Goal: Use online tool/utility: Utilize a website feature to perform a specific function

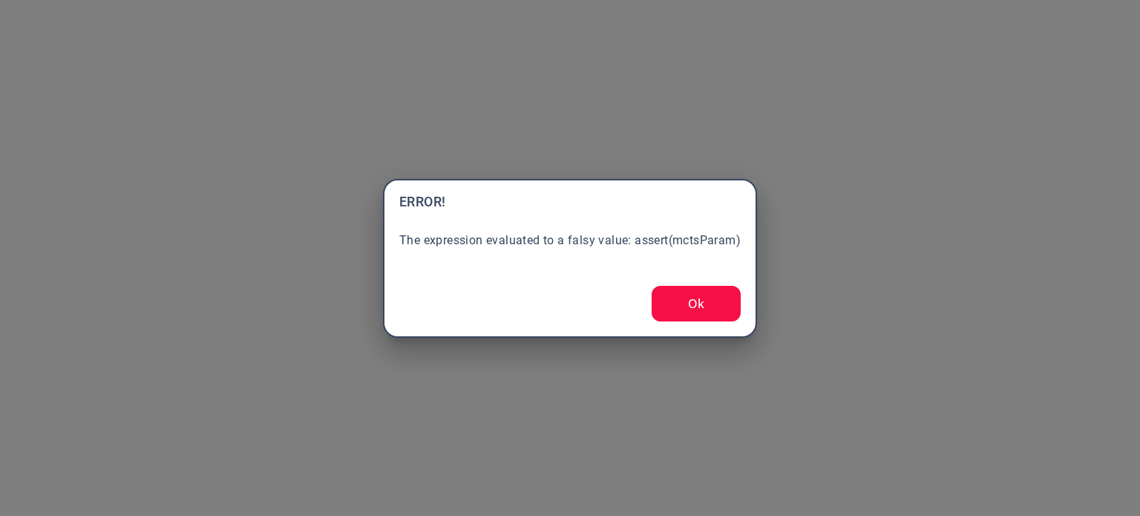
click at [686, 305] on button "Ok" at bounding box center [696, 304] width 89 height 36
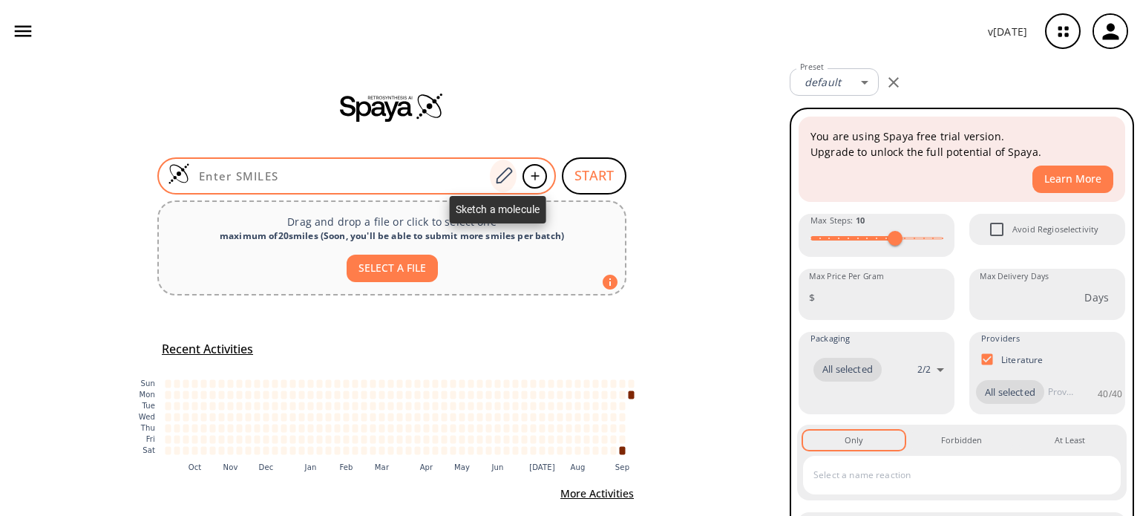
click at [499, 176] on icon at bounding box center [504, 175] width 20 height 19
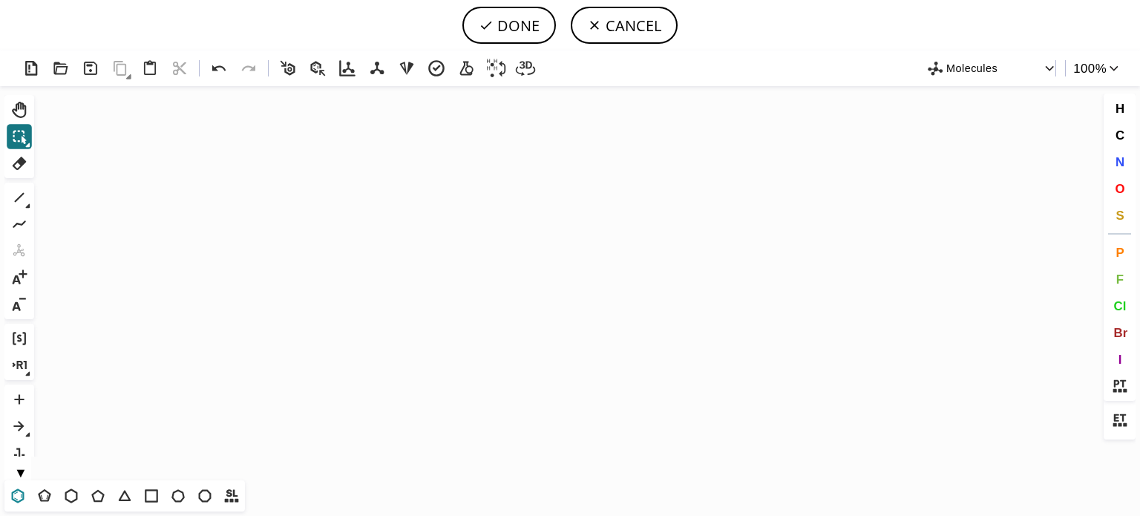
click at [21, 492] on icon at bounding box center [18, 495] width 13 height 14
click at [399, 266] on icon "Created with [PERSON_NAME] 2.3.0" at bounding box center [570, 283] width 1060 height 394
click at [22, 197] on icon at bounding box center [19, 197] width 19 height 19
click at [347, 281] on icon "Created with [PERSON_NAME] 2.3.0" at bounding box center [570, 283] width 1060 height 394
click at [417, 301] on icon "Created with [PERSON_NAME] 2.3.0 C H 3 C H 3" at bounding box center [570, 283] width 1060 height 394
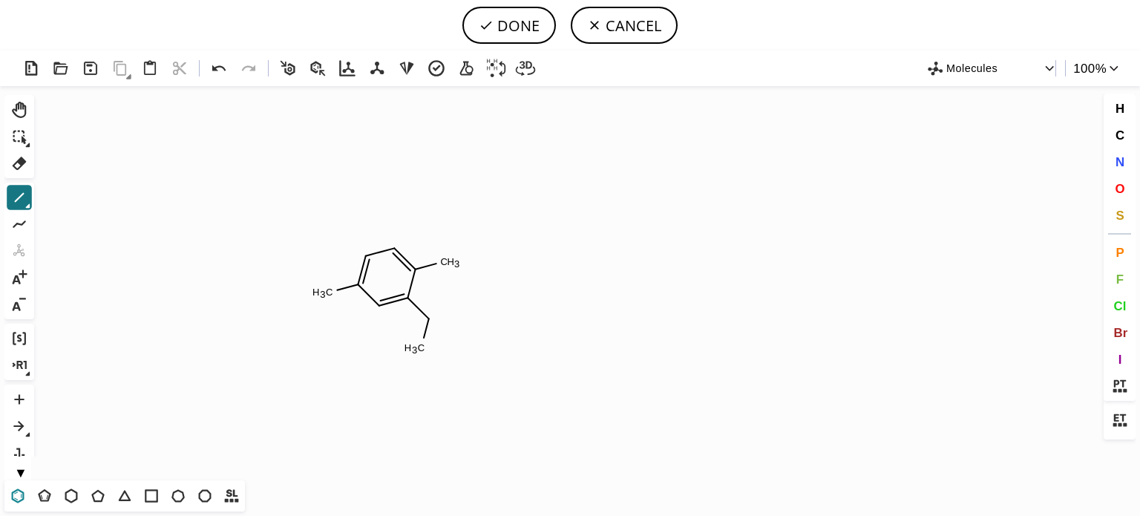
click at [12, 494] on icon at bounding box center [18, 495] width 13 height 14
click at [1121, 154] on span "N" at bounding box center [1119, 161] width 9 height 14
click at [424, 323] on tspan "N" at bounding box center [424, 323] width 7 height 11
click at [1130, 299] on button "Cl" at bounding box center [1119, 305] width 25 height 25
click at [320, 292] on tspan "Cl" at bounding box center [320, 291] width 10 height 11
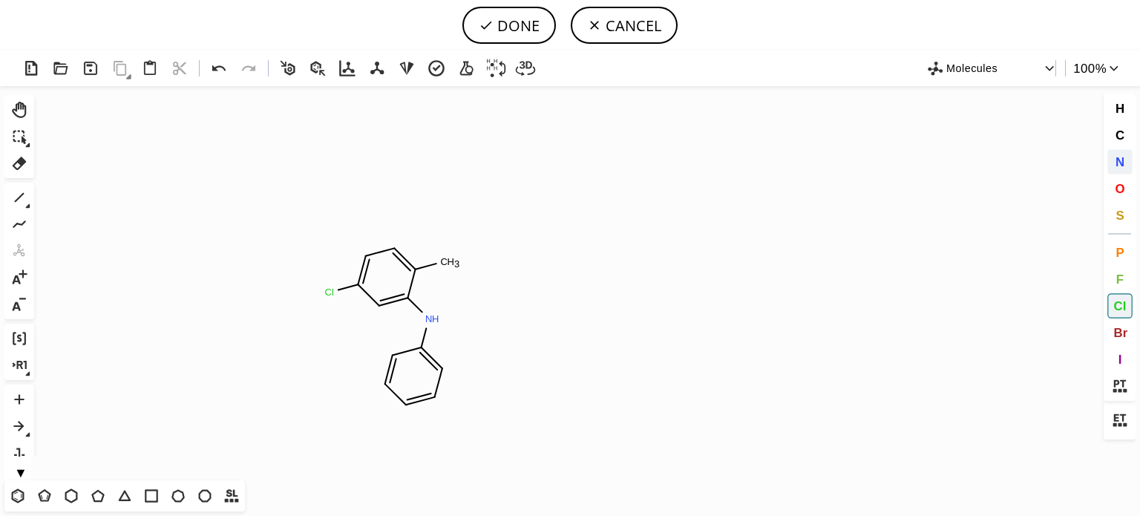
click at [1122, 153] on button "N" at bounding box center [1119, 161] width 25 height 25
click at [449, 266] on tspan "N" at bounding box center [448, 266] width 7 height 11
click at [13, 197] on icon at bounding box center [19, 197] width 19 height 19
drag, startPoint x: 463, startPoint y: 291, endPoint x: 489, endPoint y: 283, distance: 27.0
drag, startPoint x: 468, startPoint y: 286, endPoint x: 480, endPoint y: 325, distance: 40.4
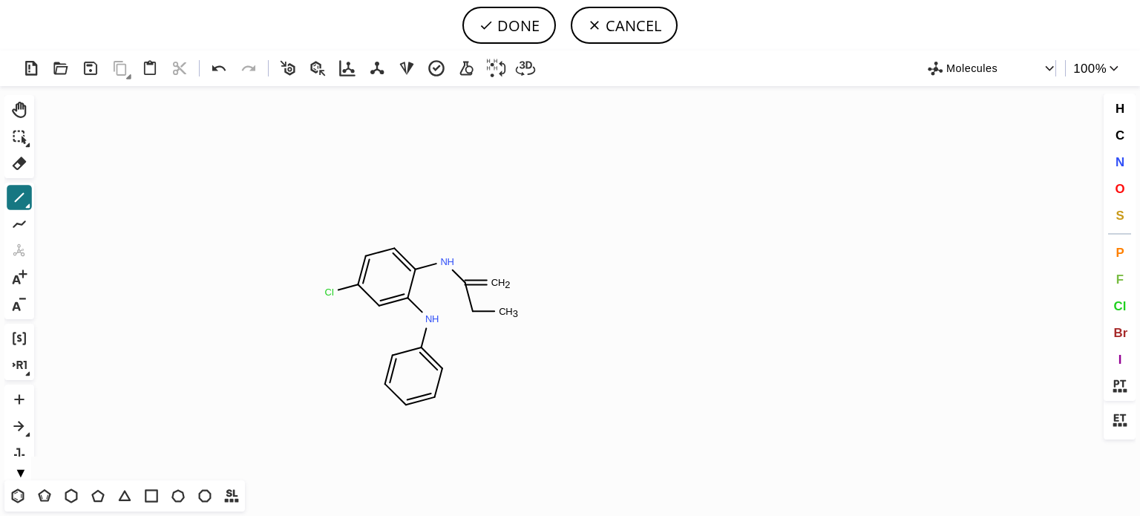
drag, startPoint x: 475, startPoint y: 312, endPoint x: 528, endPoint y: 318, distance: 53.7
click at [1121, 183] on span "O" at bounding box center [1120, 188] width 10 height 14
click at [496, 286] on tspan "O" at bounding box center [496, 286] width 7 height 11
click at [22, 200] on icon at bounding box center [19, 197] width 19 height 19
drag, startPoint x: 499, startPoint y: 311, endPoint x: 511, endPoint y: 299, distance: 16.8
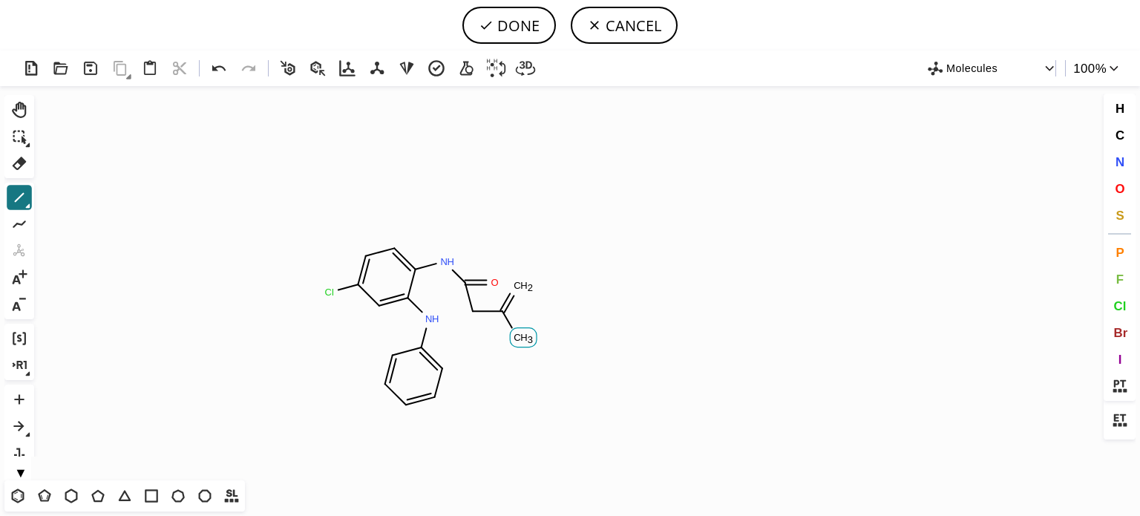
click at [509, 337] on icon "Created with [PERSON_NAME] 2.3.0 C H 3 C H 2 Cl N H N H O O" at bounding box center [570, 283] width 1060 height 394
click at [1120, 188] on span "O" at bounding box center [1120, 188] width 10 height 14
click at [524, 287] on tspan "O" at bounding box center [523, 287] width 7 height 11
drag, startPoint x: 517, startPoint y: 338, endPoint x: 592, endPoint y: 355, distance: 77.6
click at [520, 341] on tspan "O" at bounding box center [516, 338] width 7 height 11
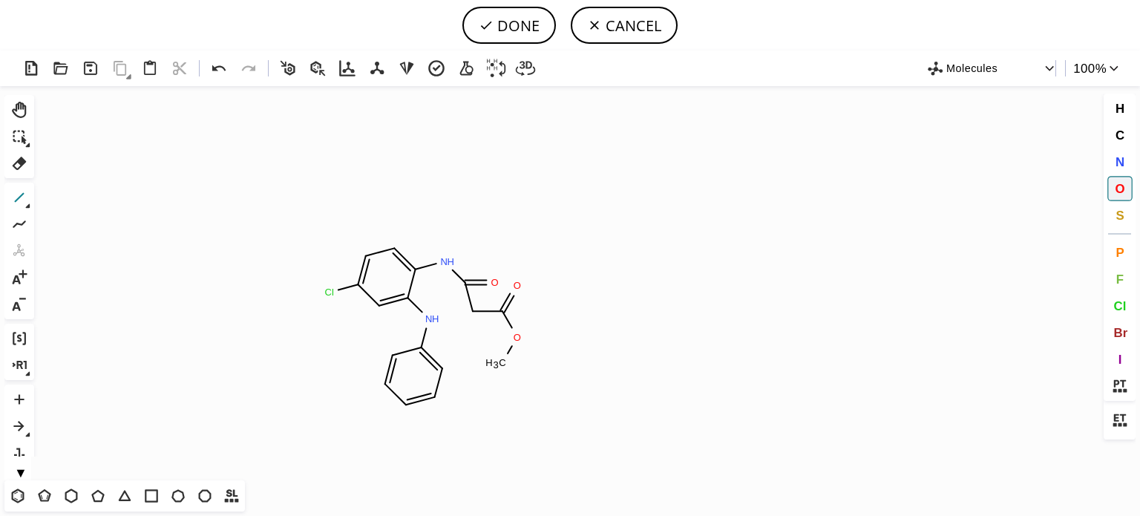
click at [21, 194] on icon at bounding box center [20, 198] width 10 height 10
click at [527, 25] on button "DONE" at bounding box center [509, 25] width 94 height 37
type input "C1(Cl)C=C(NC2C=CC=CC=2)C(N(C)C(CC(OC)=O)=O)=CC=1"
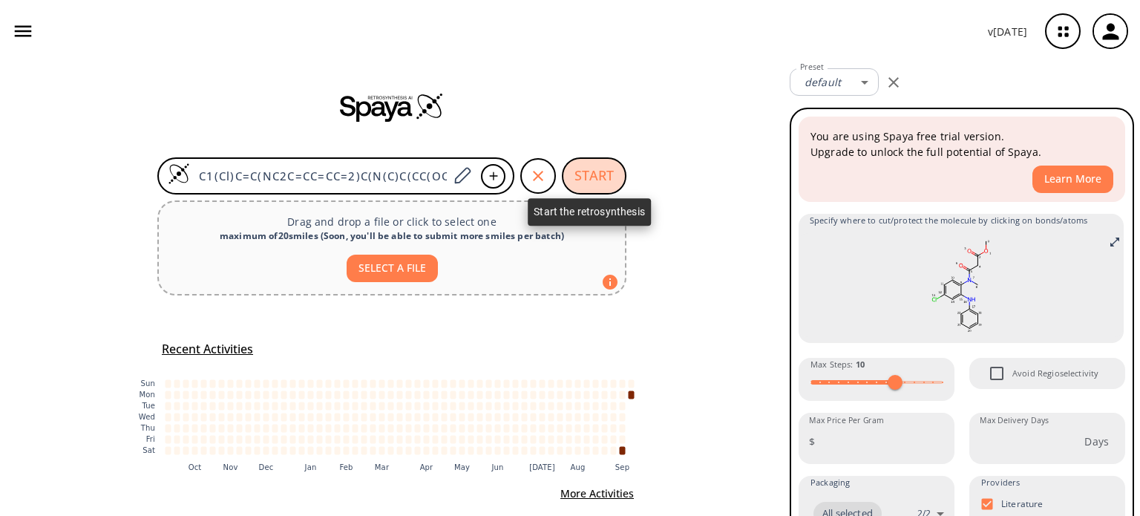
click at [562, 176] on button "START" at bounding box center [594, 175] width 65 height 37
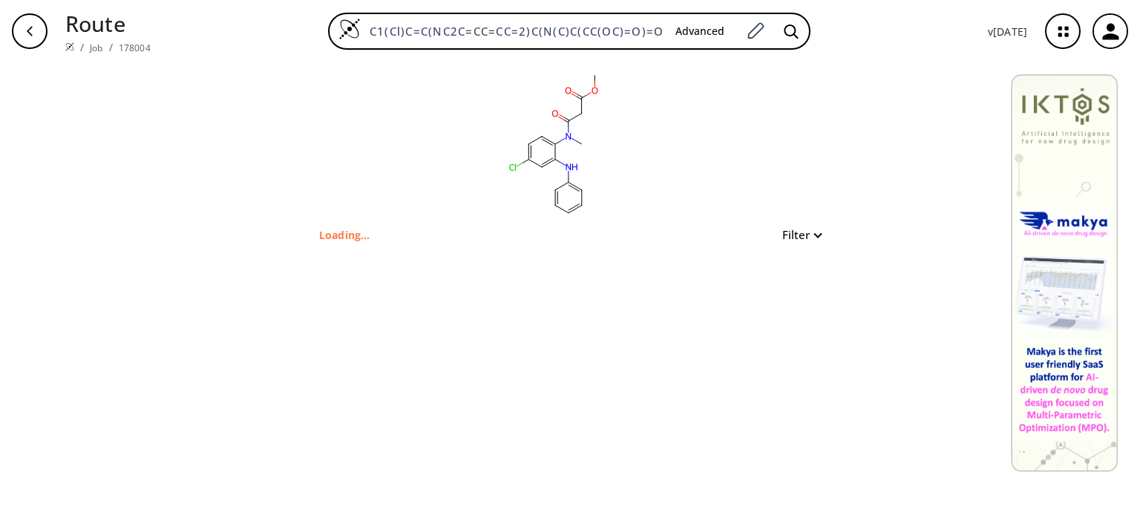
type input "C1C(Cl)=CC(NC2C=CC=CC=2)=C(N(C)C(=O)CC(OC)=O)C=1"
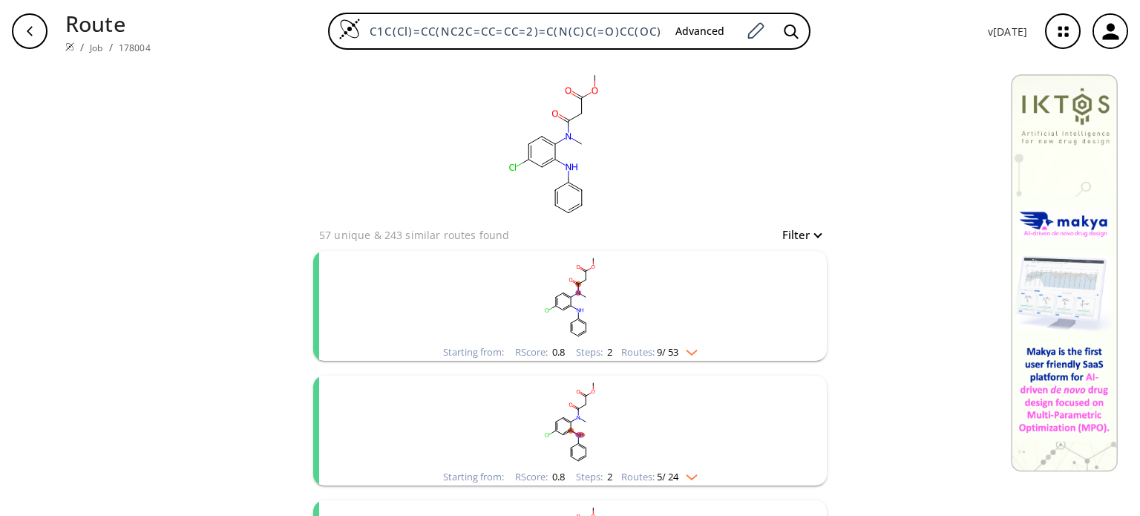
click at [692, 349] on img "clusters" at bounding box center [687, 350] width 19 height 12
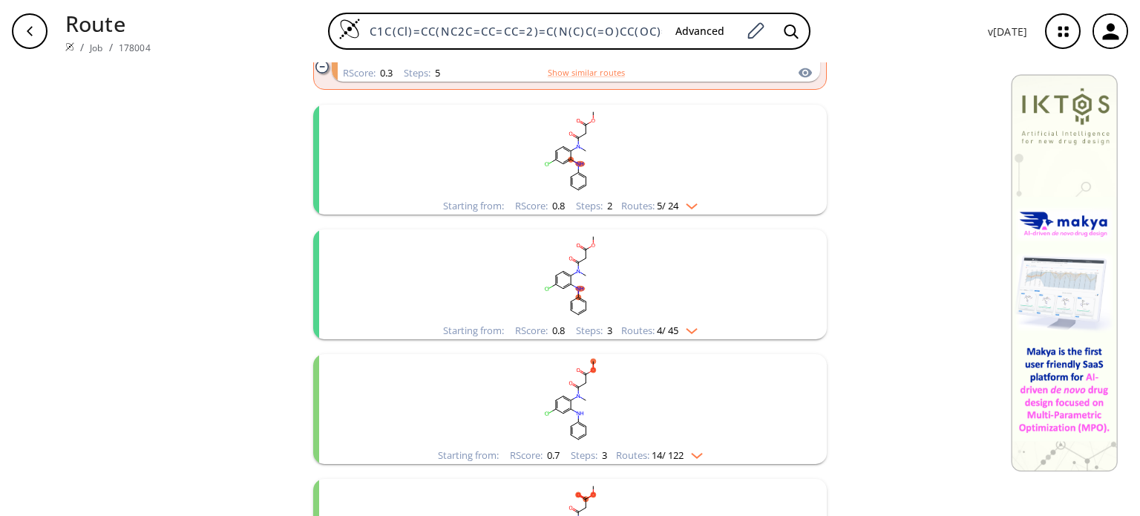
scroll to position [1484, 0]
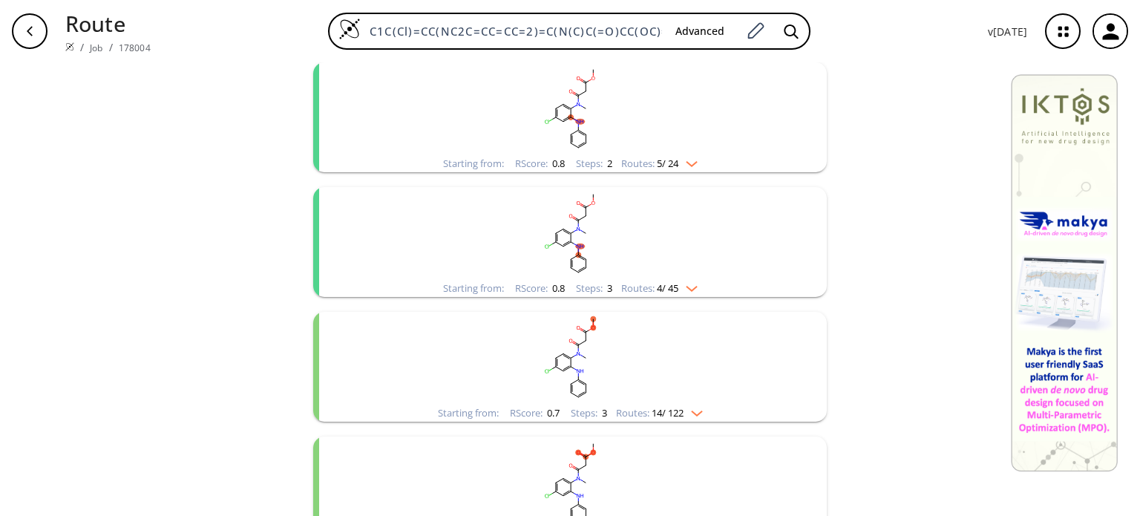
click at [692, 167] on img "clusters" at bounding box center [687, 161] width 19 height 12
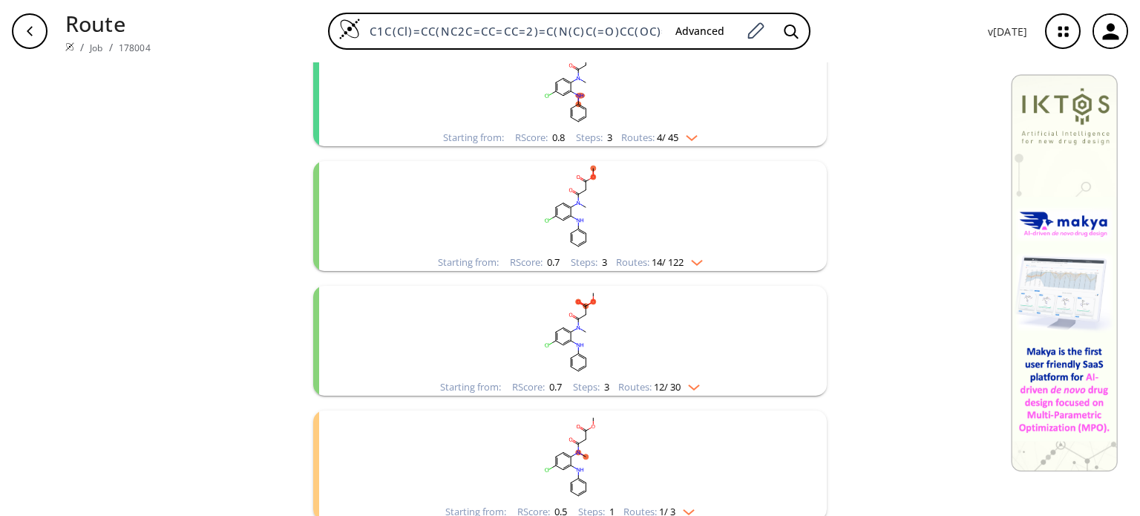
scroll to position [2226, 0]
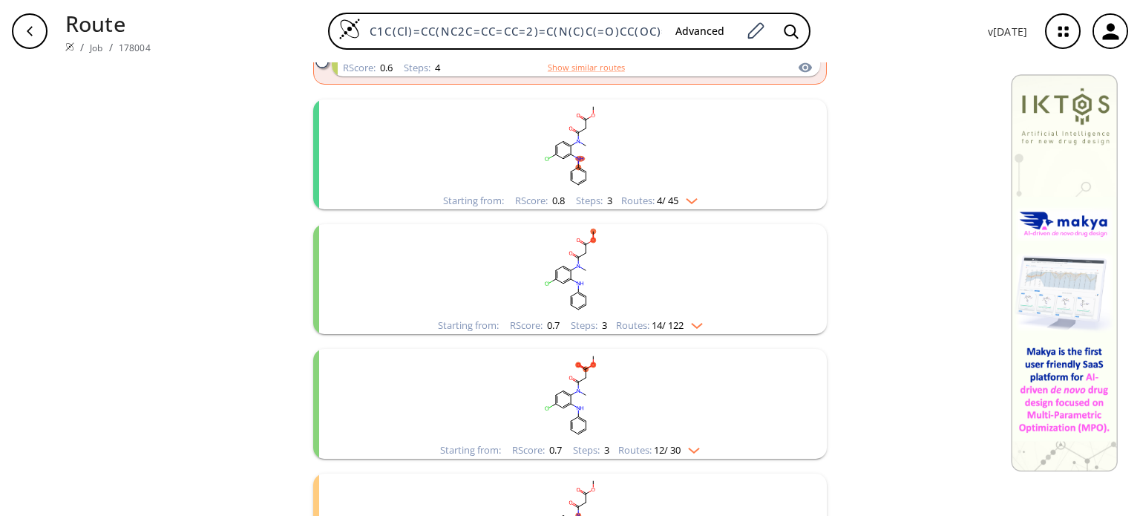
click at [689, 203] on img "clusters" at bounding box center [687, 198] width 19 height 12
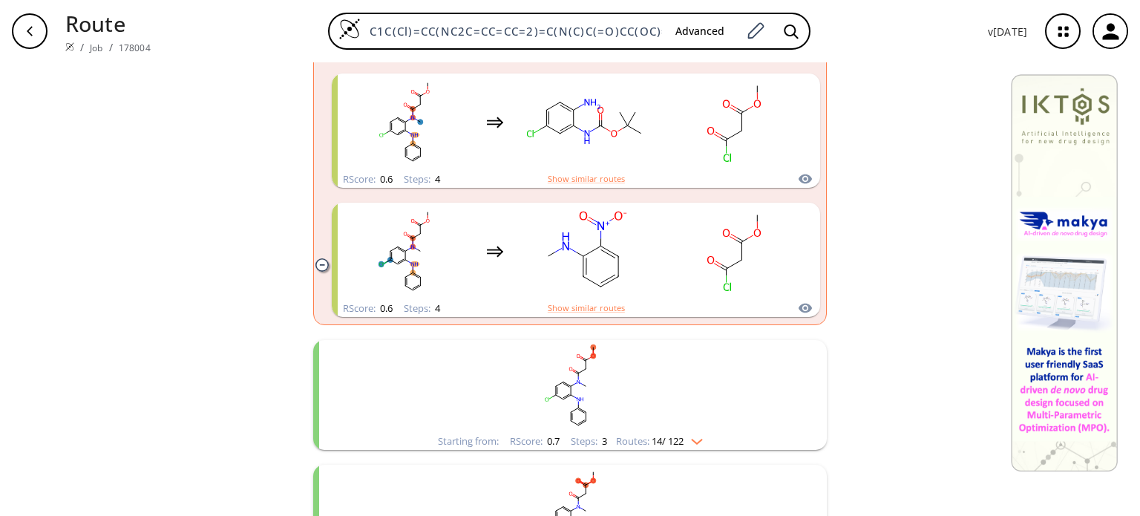
scroll to position [2672, 0]
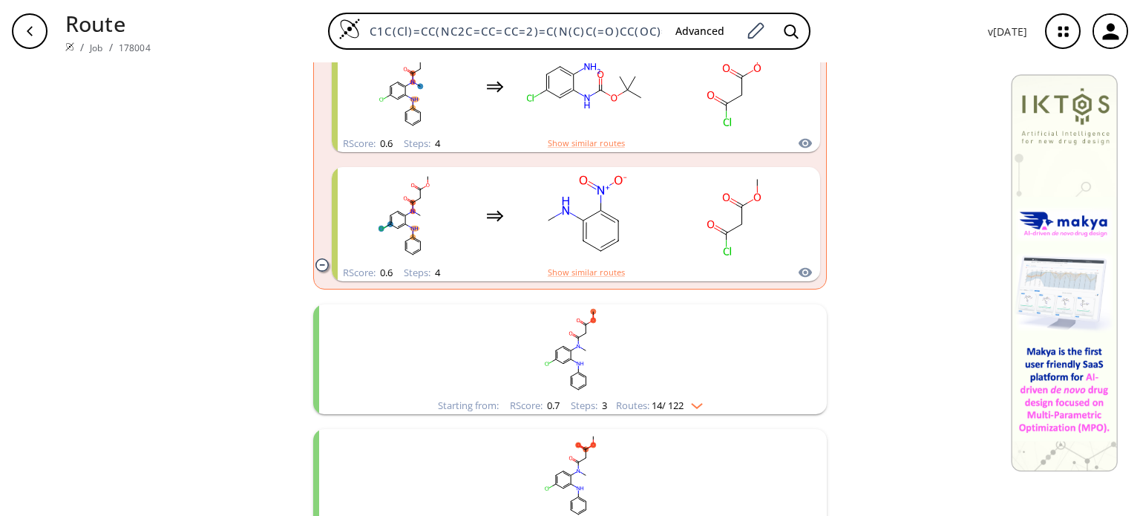
click at [693, 410] on div "Routes: 14 / 122" at bounding box center [659, 406] width 87 height 10
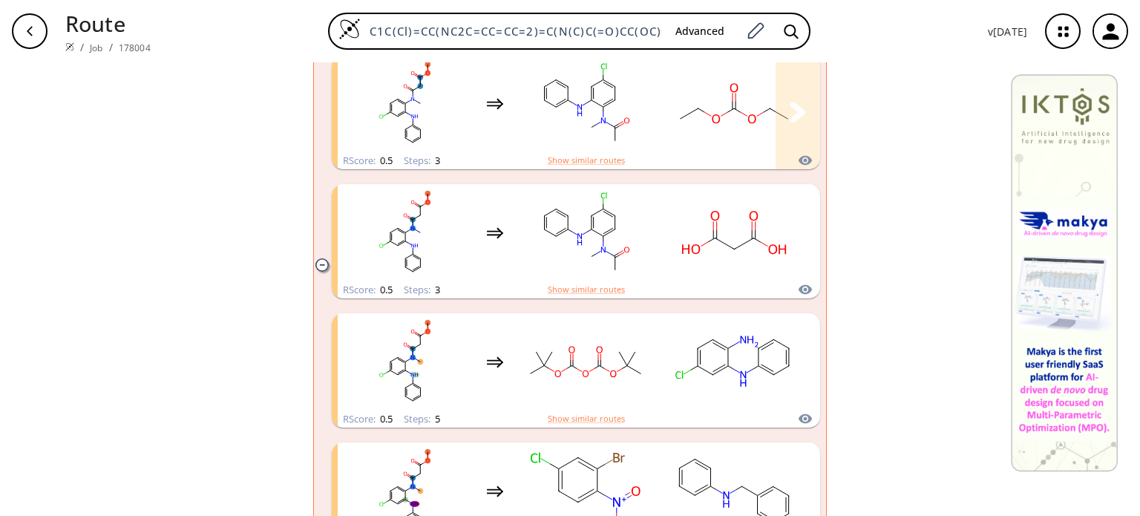
scroll to position [4230, 0]
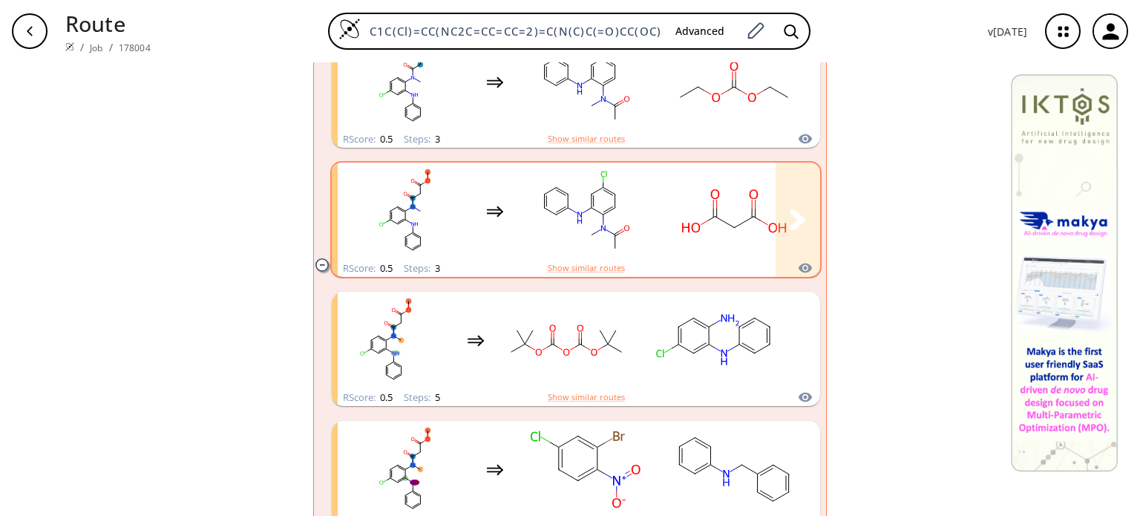
click at [611, 212] on ellipse "clusters" at bounding box center [615, 207] width 8 height 8
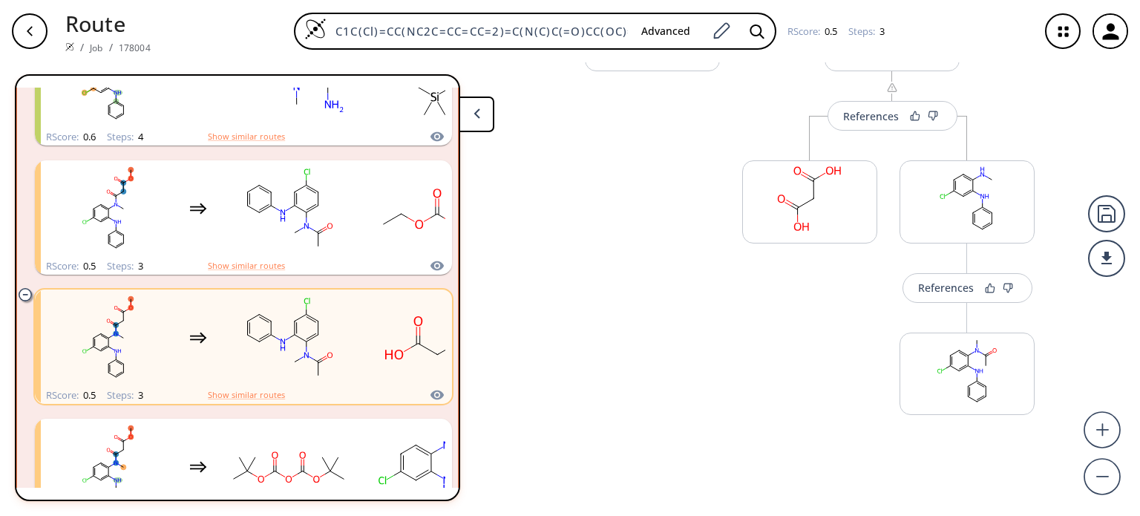
scroll to position [307, 0]
click at [971, 208] on rect at bounding box center [967, 199] width 134 height 76
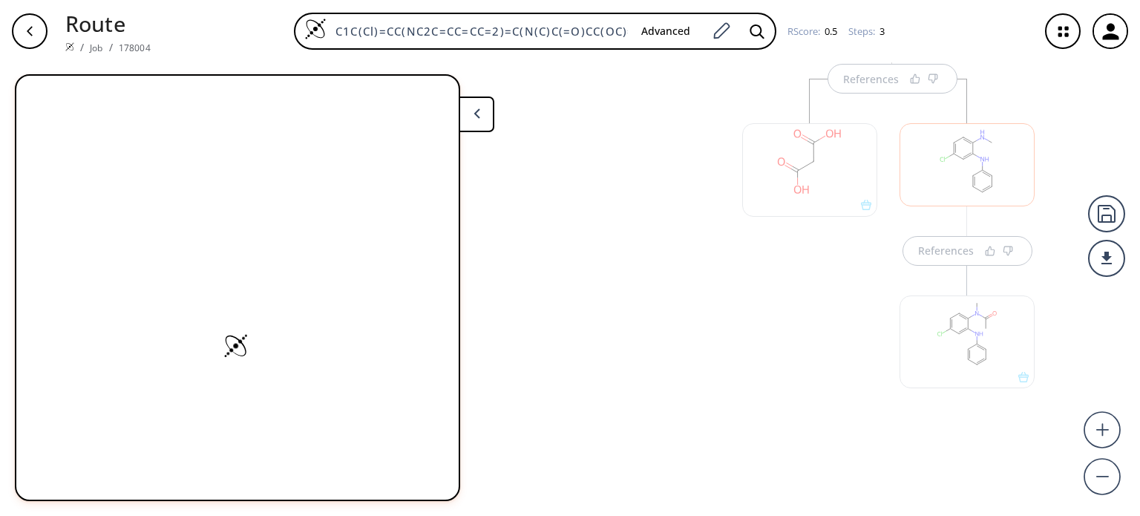
scroll to position [346, 0]
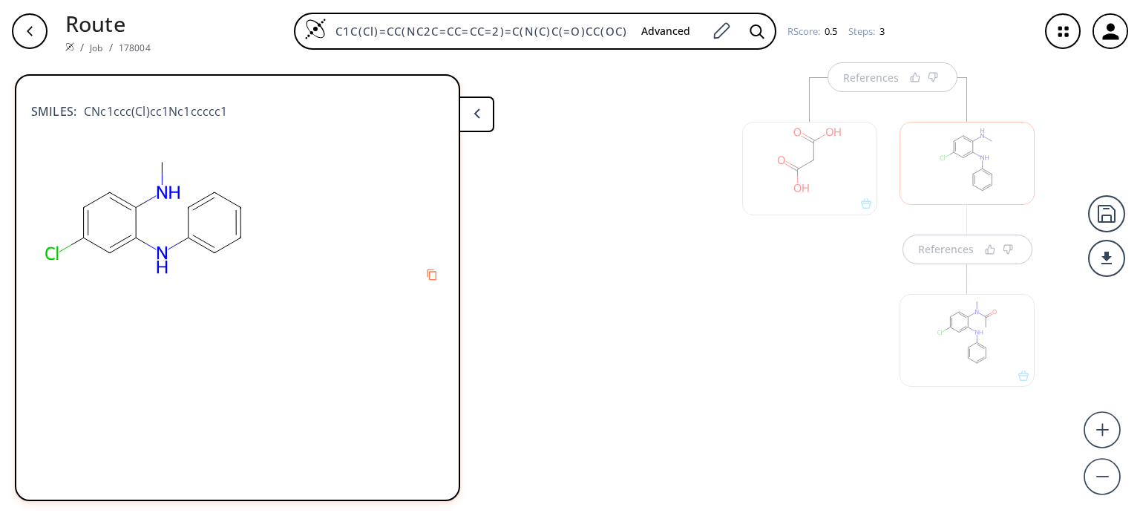
click at [974, 326] on div at bounding box center [966, 340] width 135 height 93
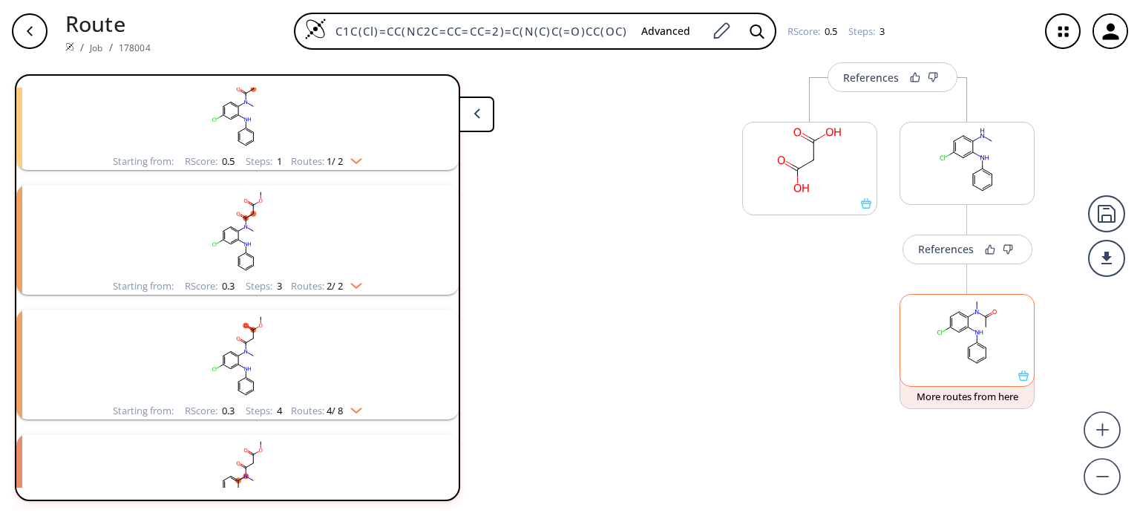
scroll to position [2722, 0]
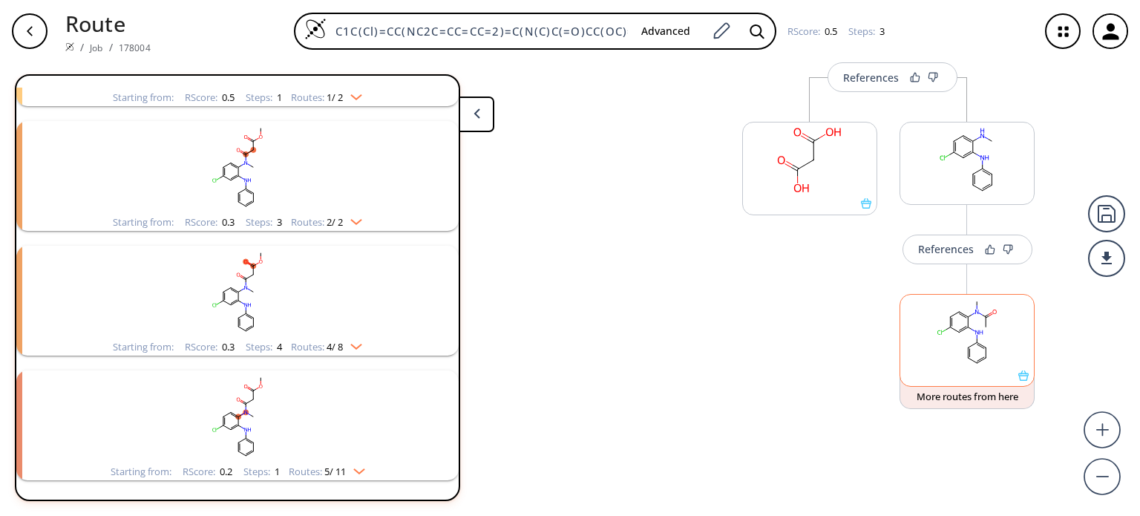
click at [968, 344] on icon at bounding box center [972, 344] width 9 height 5
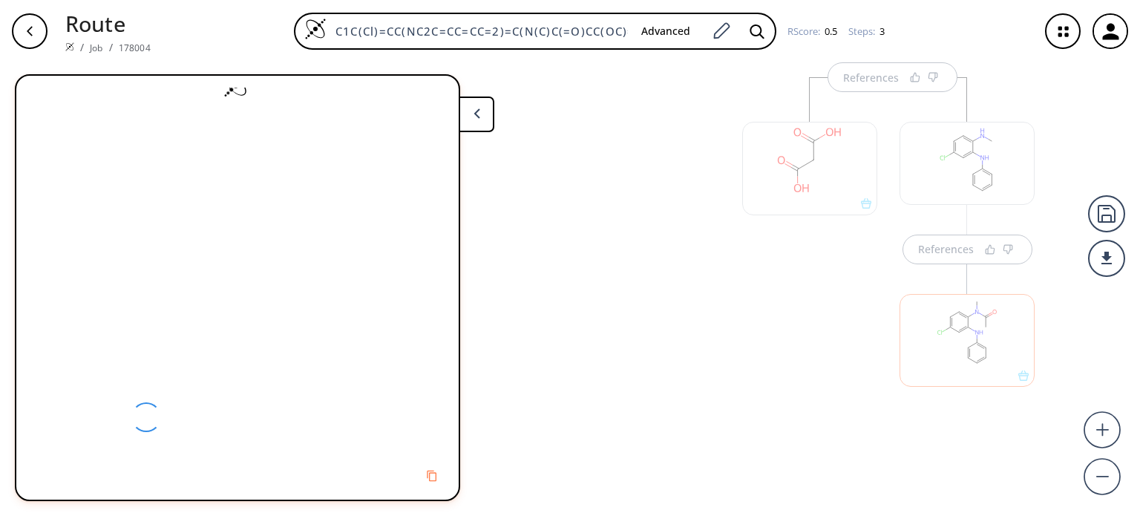
scroll to position [0, 0]
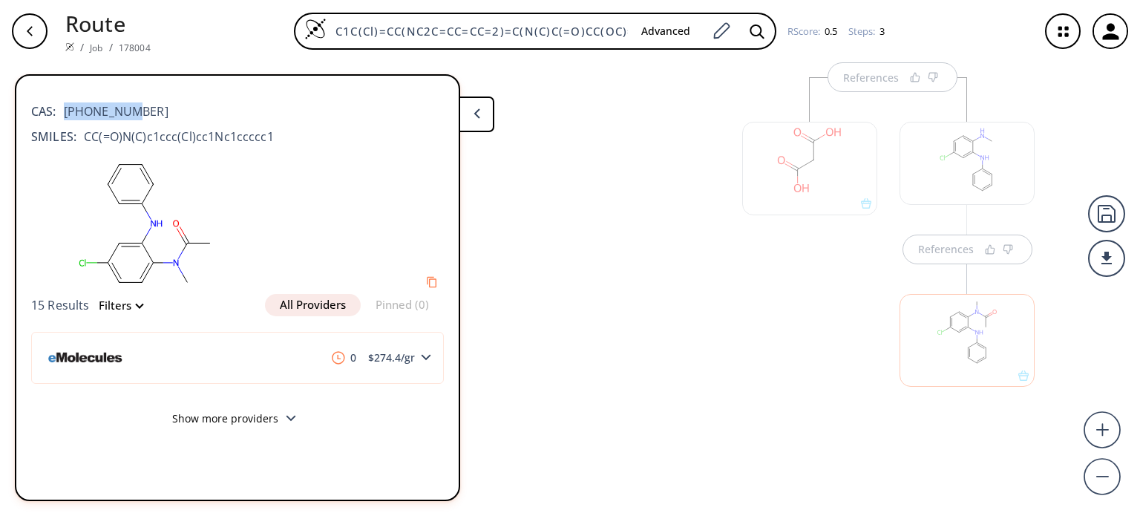
drag, startPoint x: 148, startPoint y: 114, endPoint x: 89, endPoint y: 174, distance: 84.0
click at [65, 123] on div "CAS: [PHONE_NUMBER] SMILES: CC(=O)N(C)c1ccc(Cl)cc1Nc1ccccc1" at bounding box center [237, 120] width 413 height 65
click at [129, 114] on div "CAS: [PHONE_NUMBER]" at bounding box center [237, 104] width 413 height 33
drag, startPoint x: 65, startPoint y: 108, endPoint x: 125, endPoint y: 106, distance: 60.2
click at [125, 106] on span "[PHONE_NUMBER]" at bounding box center [112, 111] width 112 height 18
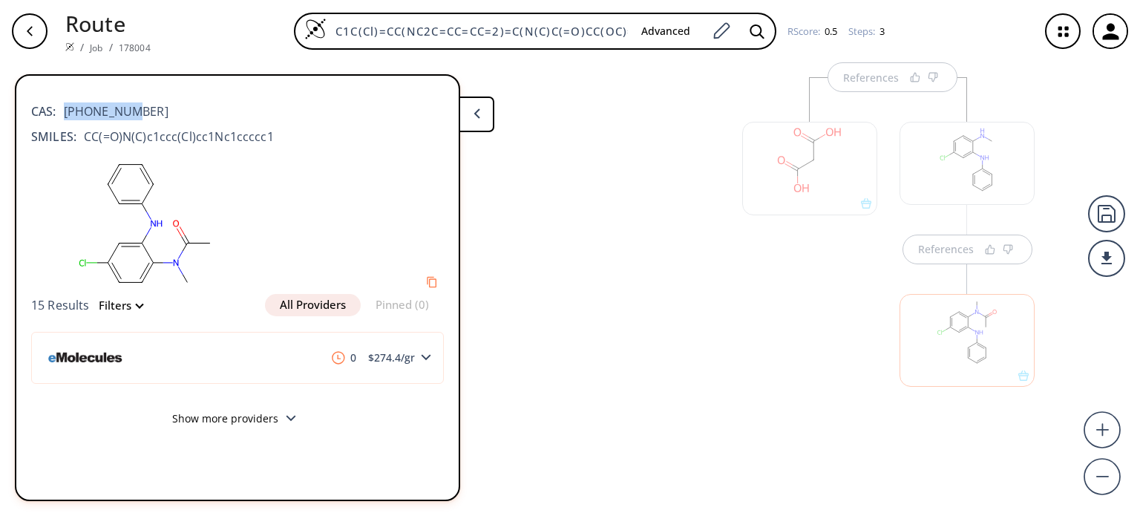
copy span "[PHONE_NUMBER]"
